Goal: Find specific page/section: Find specific page/section

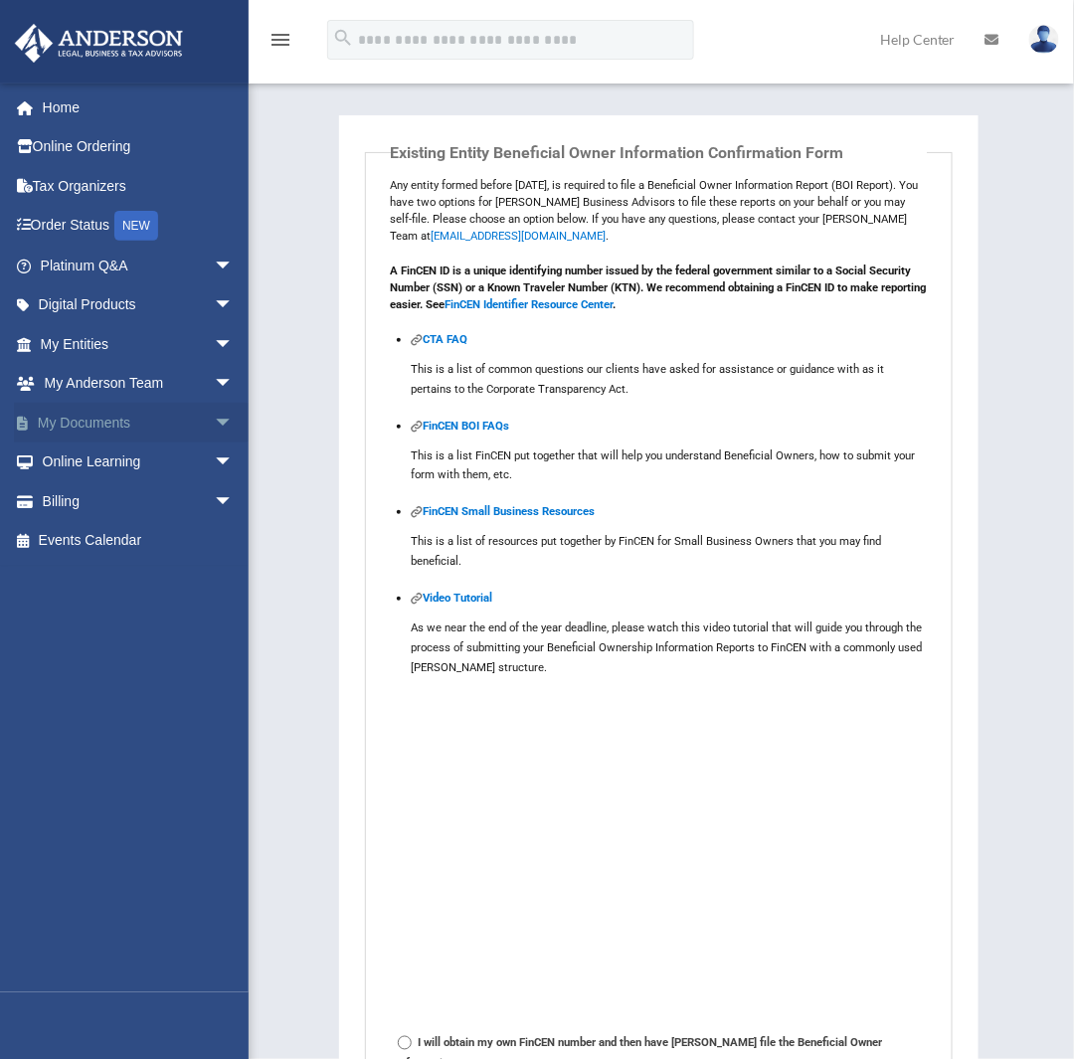
click at [214, 417] on span "arrow_drop_down" at bounding box center [234, 423] width 40 height 41
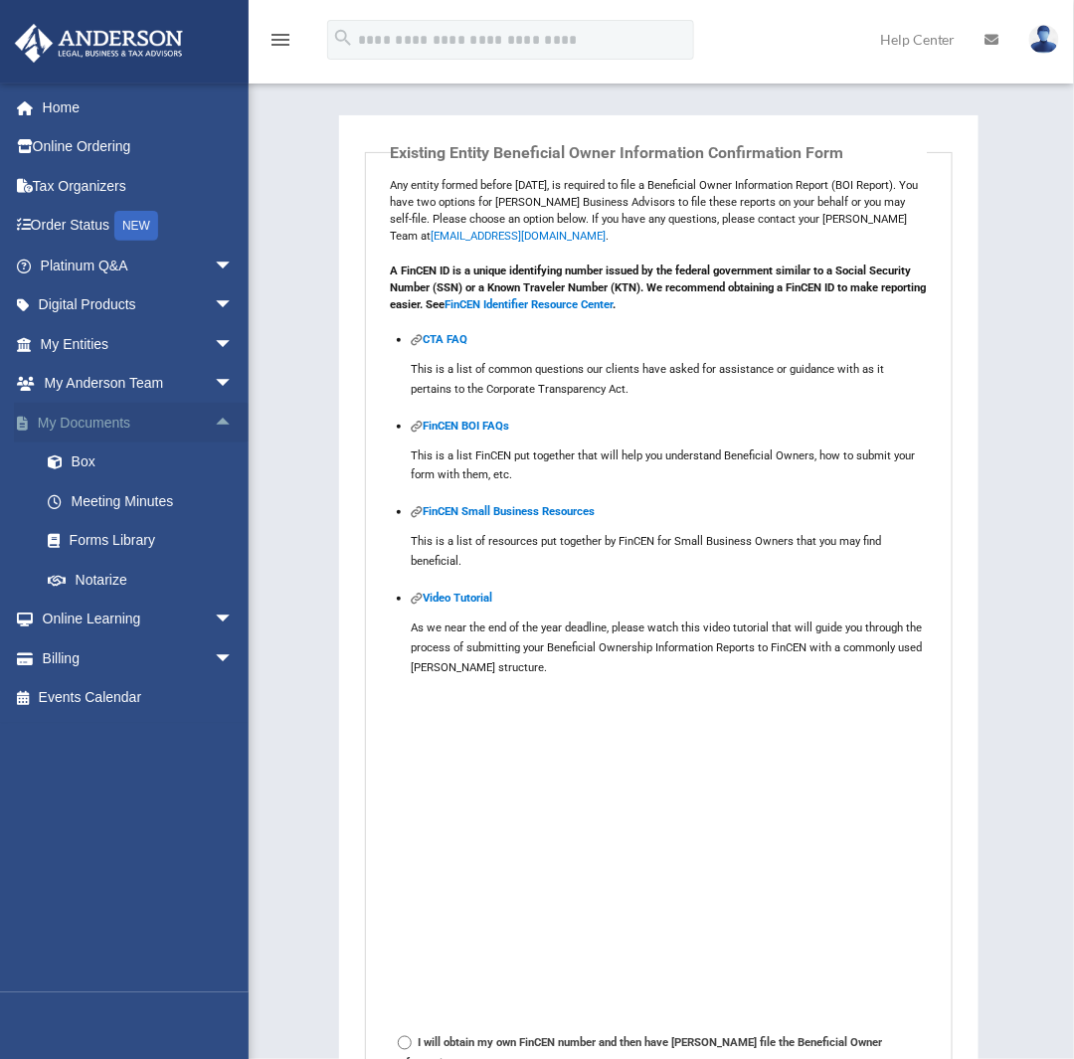
click at [104, 425] on link "My Documents arrow_drop_up" at bounding box center [139, 423] width 250 height 40
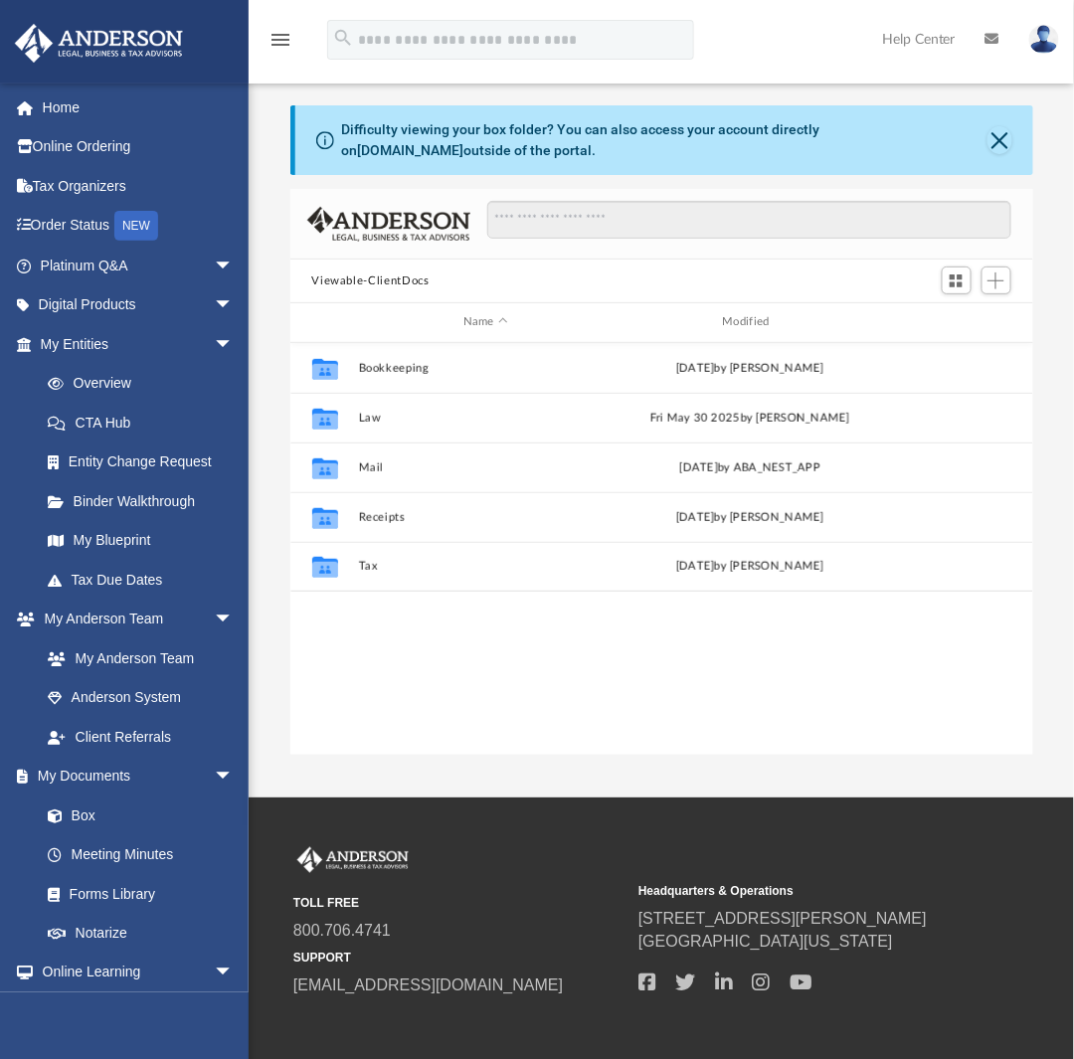
scroll to position [437, 728]
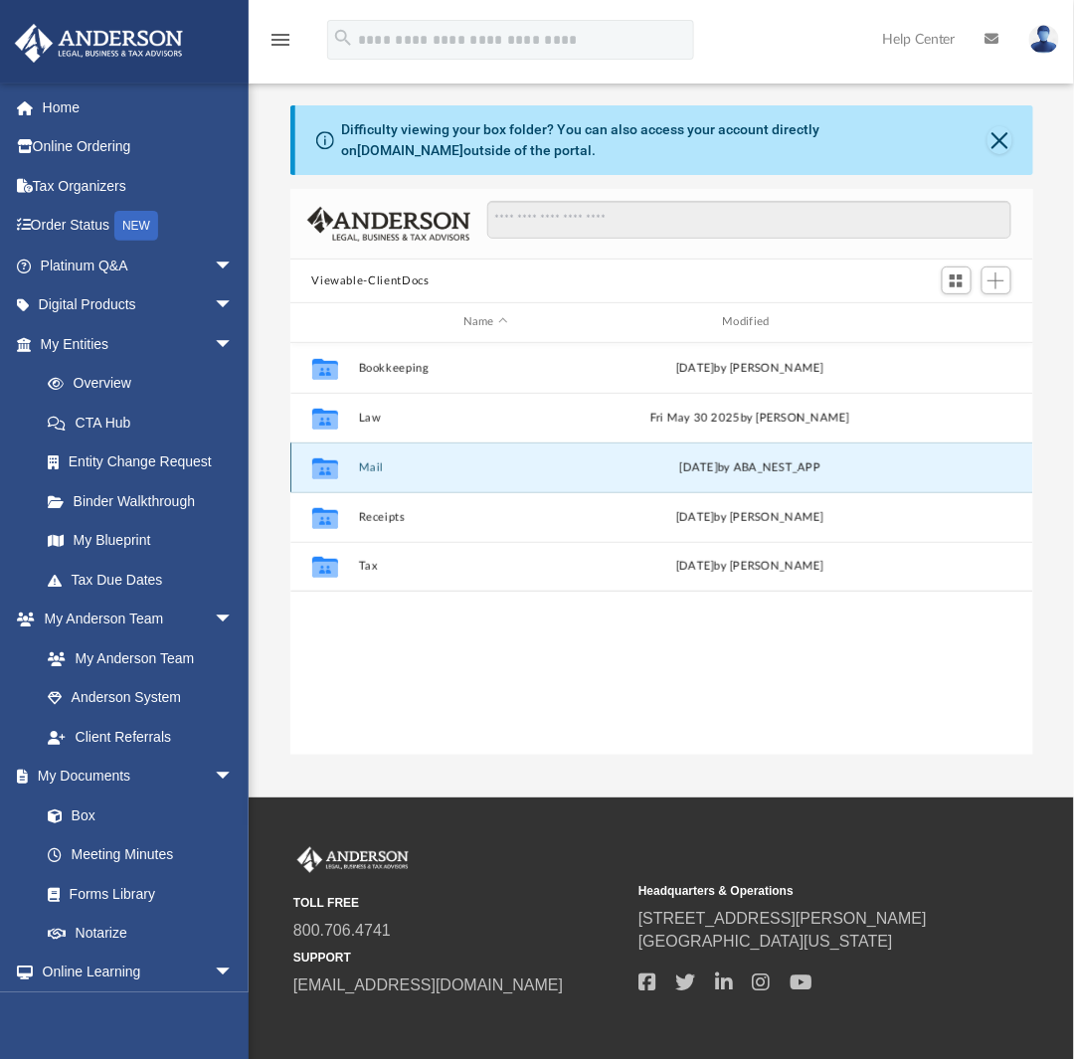
click at [366, 468] on button "Mail" at bounding box center [486, 468] width 256 height 13
click at [370, 470] on button "Mail" at bounding box center [486, 468] width 256 height 13
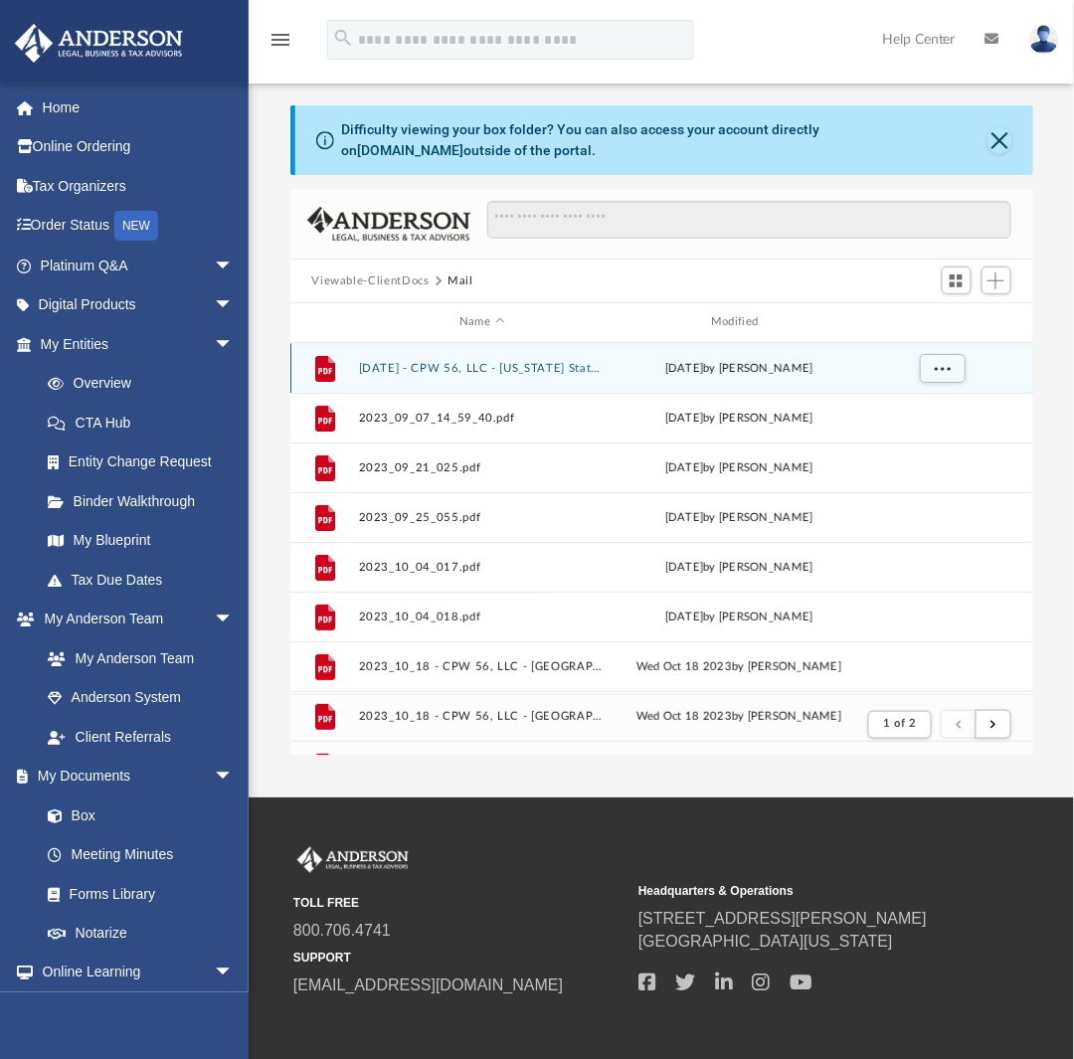
scroll to position [15, 16]
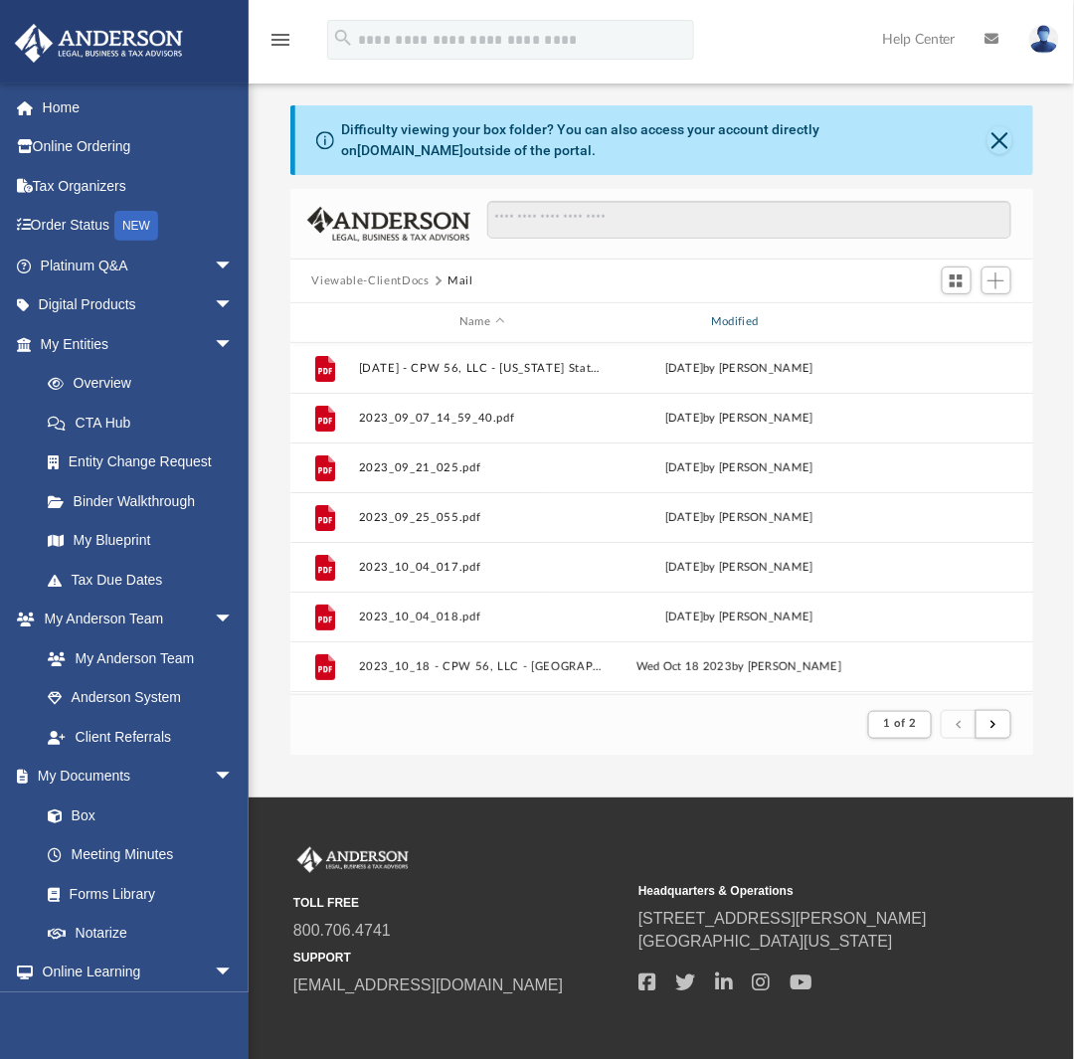
click at [729, 318] on div "Modified" at bounding box center [738, 322] width 249 height 18
click at [735, 320] on div "Modified" at bounding box center [738, 322] width 249 height 18
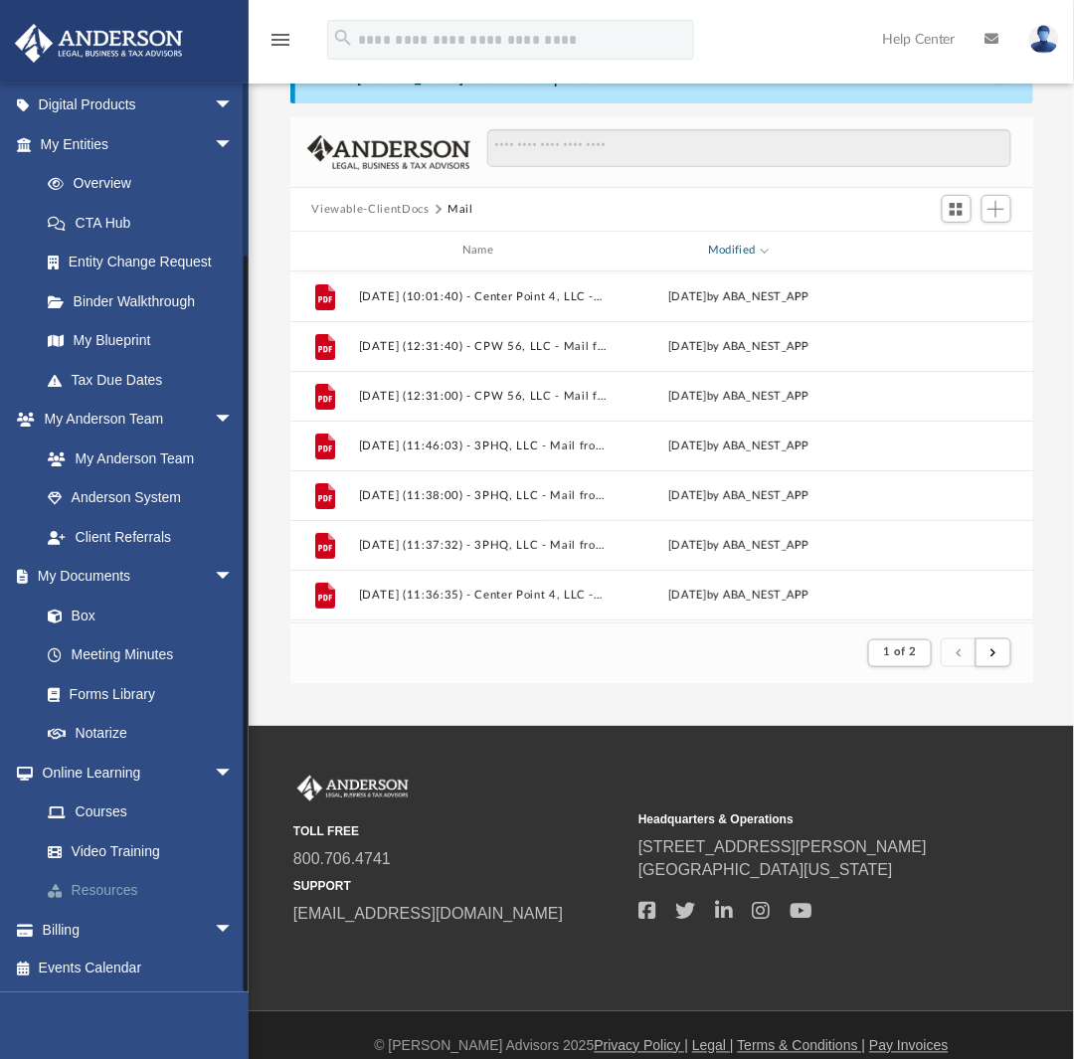
scroll to position [94, 0]
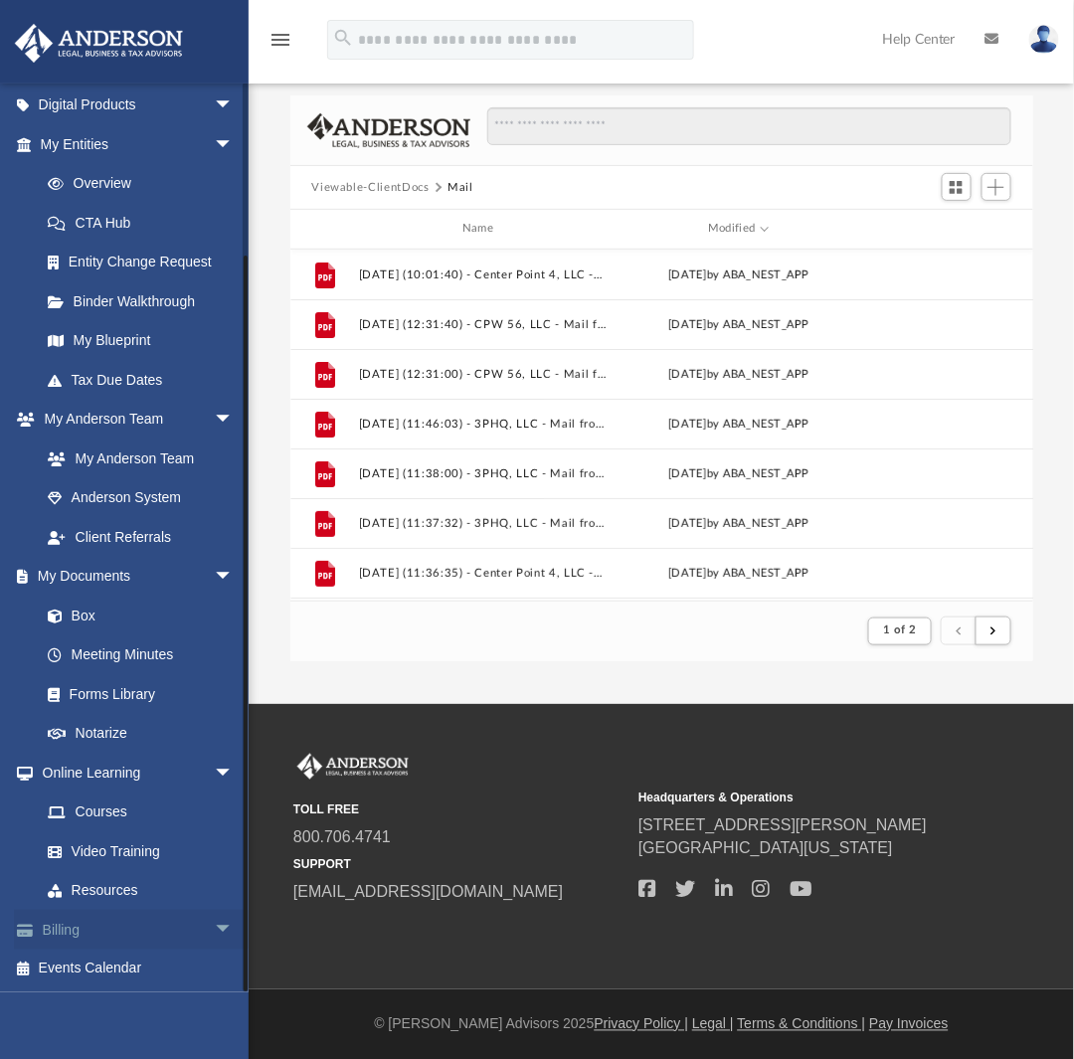
click at [63, 920] on link "Billing arrow_drop_down" at bounding box center [139, 930] width 250 height 40
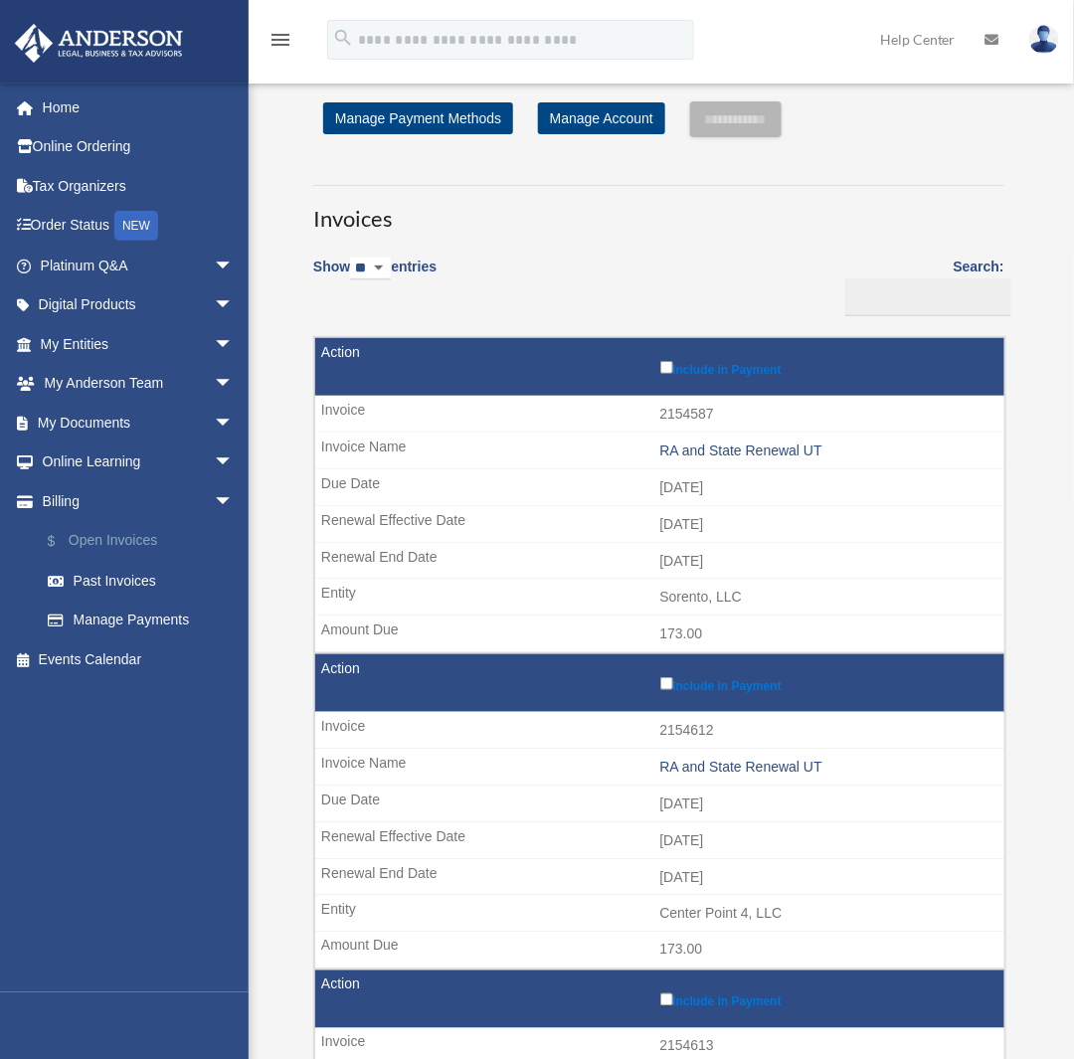
click at [132, 538] on link "$ Open Invoices" at bounding box center [146, 541] width 236 height 41
